Goal: Information Seeking & Learning: Learn about a topic

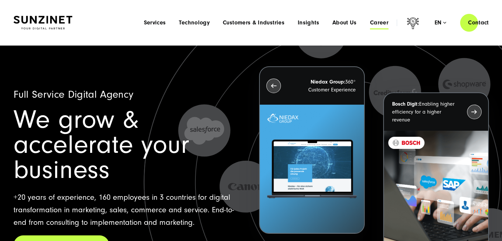
click at [374, 22] on span "Career" at bounding box center [379, 22] width 18 height 7
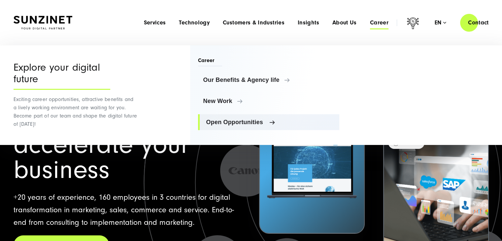
click at [241, 123] on span "Open Opportunities" at bounding box center [270, 122] width 128 height 7
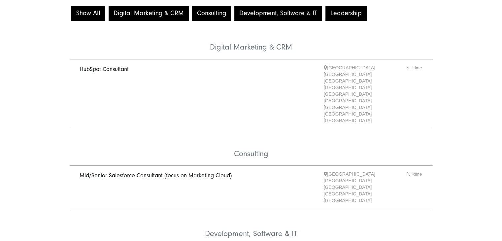
scroll to position [99, 0]
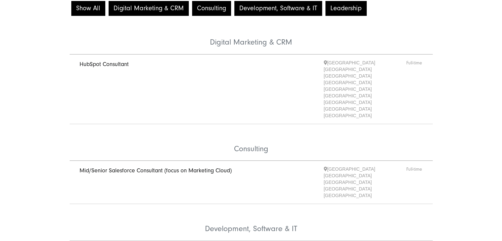
click at [285, 8] on button "Development, Software & IT" at bounding box center [278, 8] width 88 height 15
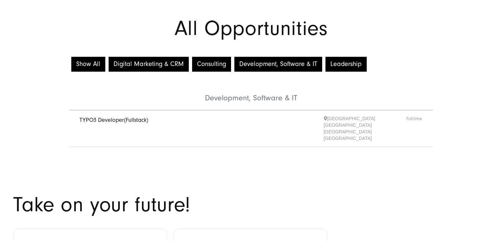
scroll to position [66, 0]
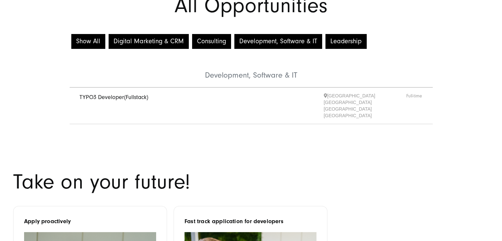
click at [138, 98] on link "TYPO3 Developer(Fullstack)" at bounding box center [114, 97] width 69 height 7
